Goal: Task Accomplishment & Management: Manage account settings

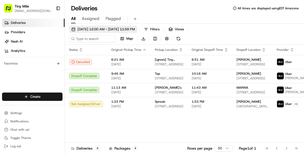
click at [116, 30] on span "[DATE] 12:00 AM - [DATE] 11:59 PM" at bounding box center [106, 29] width 57 height 5
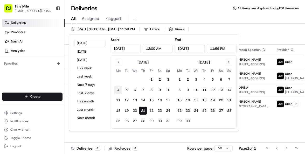
click at [119, 92] on button "4" at bounding box center [118, 90] width 8 height 8
type input "[DATE]"
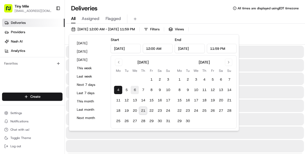
click at [135, 90] on button "6" at bounding box center [135, 90] width 8 height 8
type input "[DATE]"
click at [149, 15] on div "All Assigned Flagged" at bounding box center [185, 19] width 240 height 9
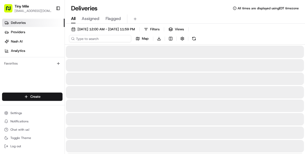
click at [112, 38] on input at bounding box center [100, 38] width 62 height 7
paste input "C57CF"
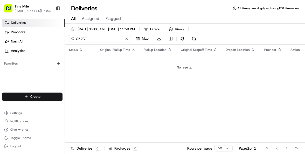
click at [96, 40] on input "C57CF" at bounding box center [100, 38] width 62 height 7
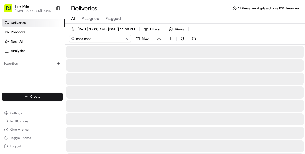
type input "nnes nnest"
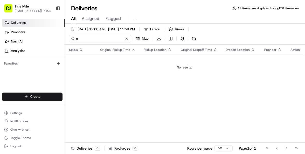
type input "ne"
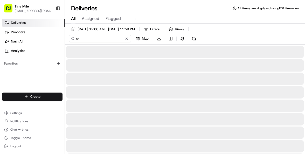
type input "s"
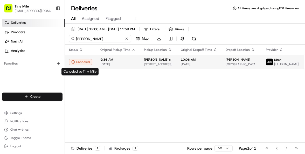
type input "[PERSON_NAME]"
click at [74, 63] on icon at bounding box center [73, 62] width 4 height 4
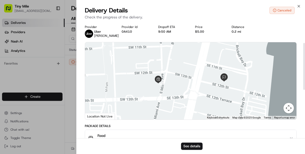
scroll to position [172, 0]
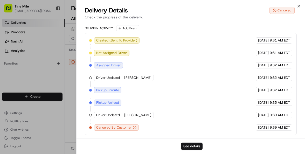
click at [116, 102] on span "Pickup Arrived" at bounding box center [107, 102] width 23 height 5
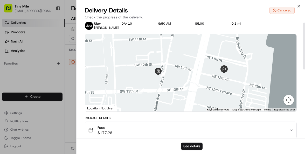
scroll to position [0, 0]
